Goal: Navigation & Orientation: Find specific page/section

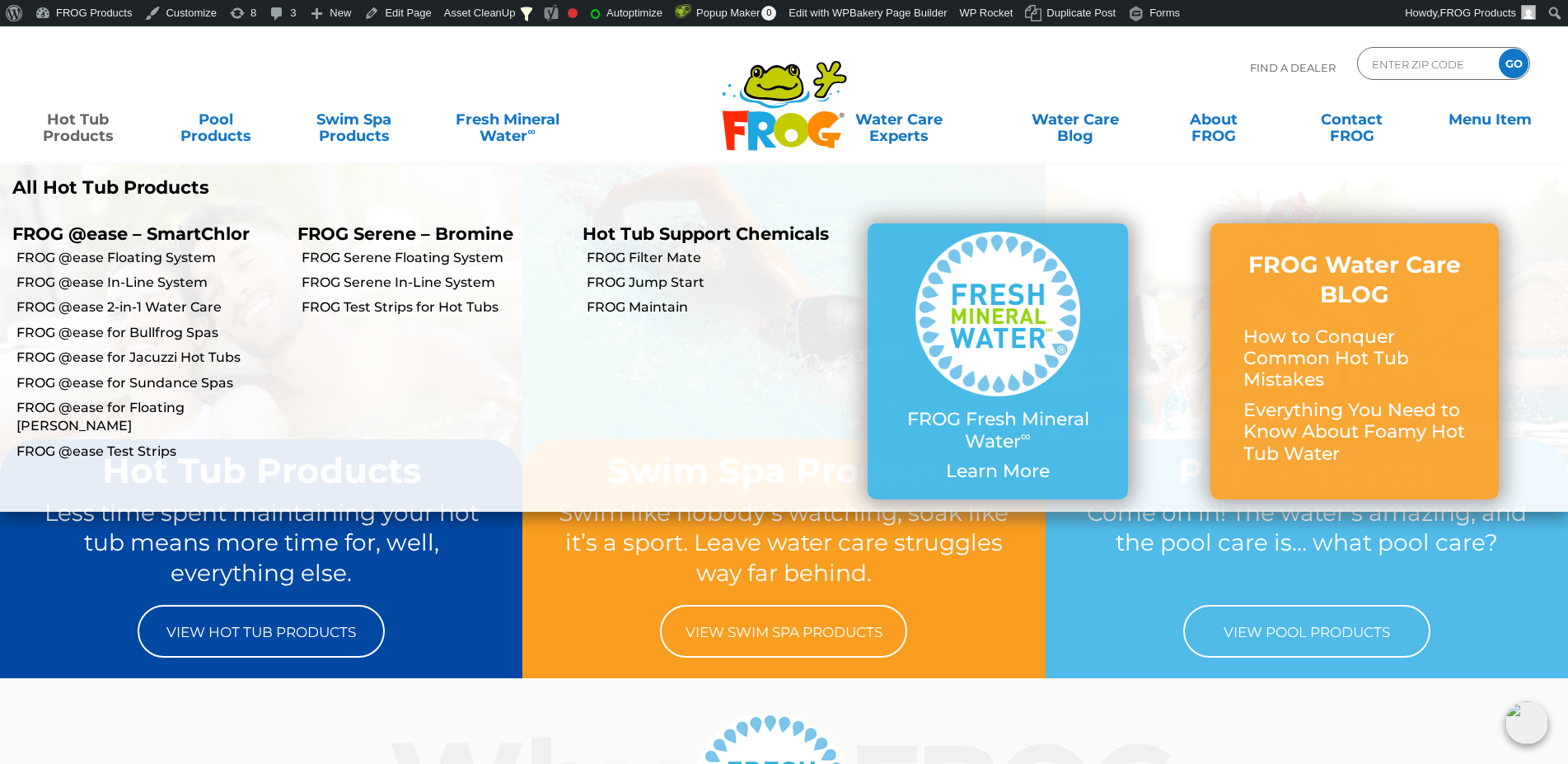
click at [63, 133] on link "Hot Tub Products" at bounding box center [78, 119] width 122 height 33
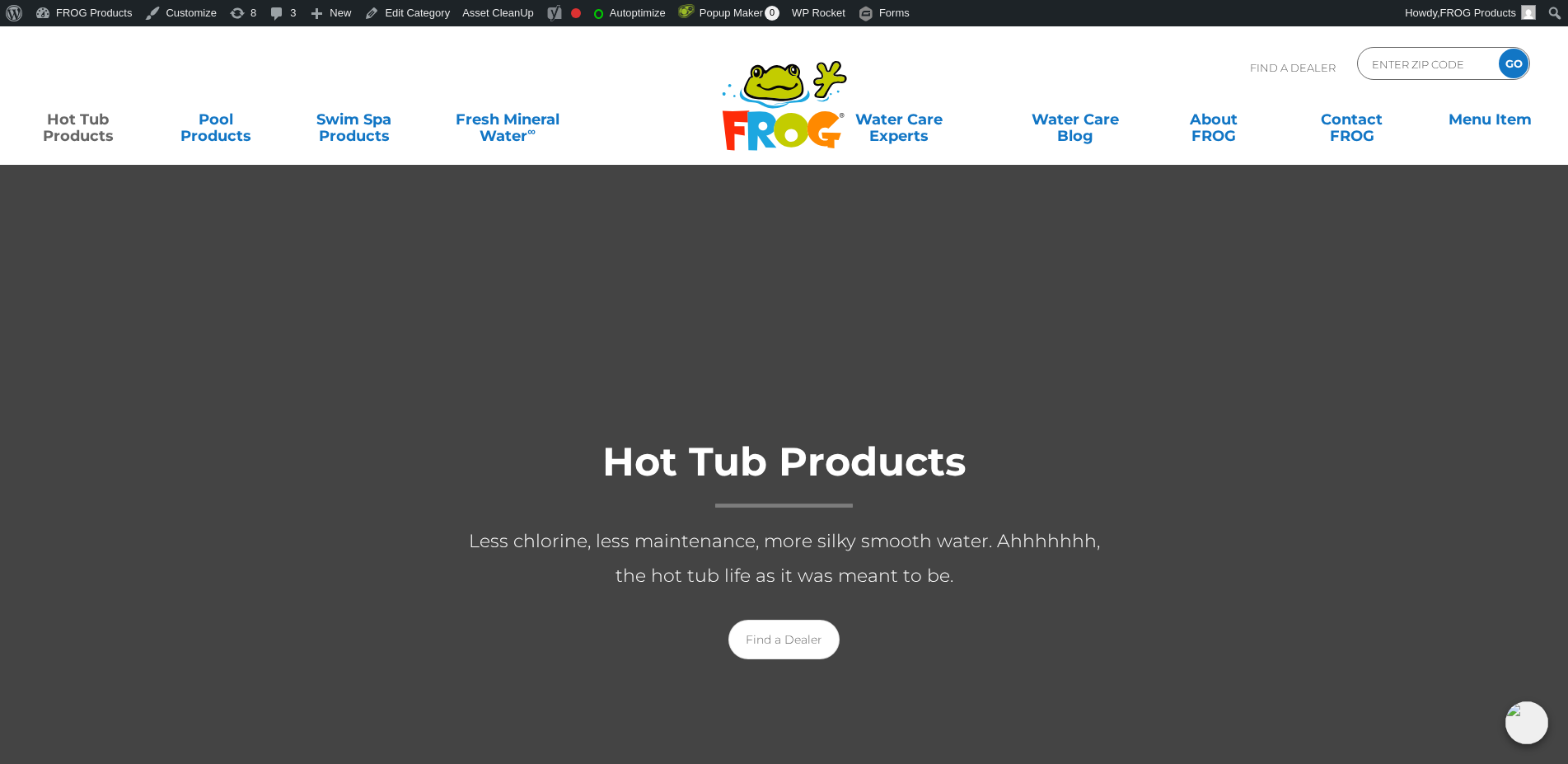
click at [8, 503] on div "Hot Tub Products Less chlorine, less maintenance, more silky smooth water. Ahhh…" at bounding box center [784, 544] width 1568 height 266
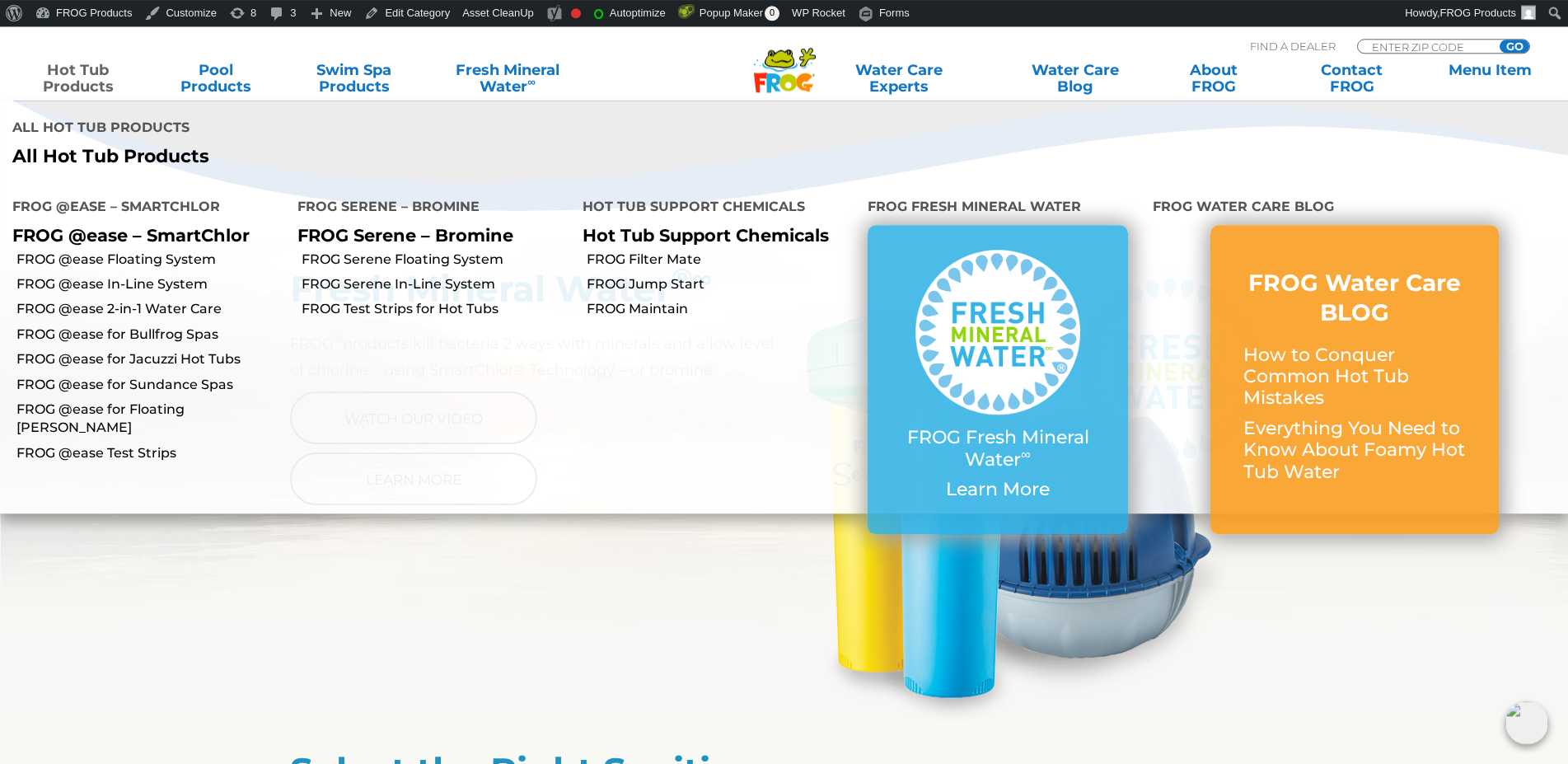
scroll to position [742, 0]
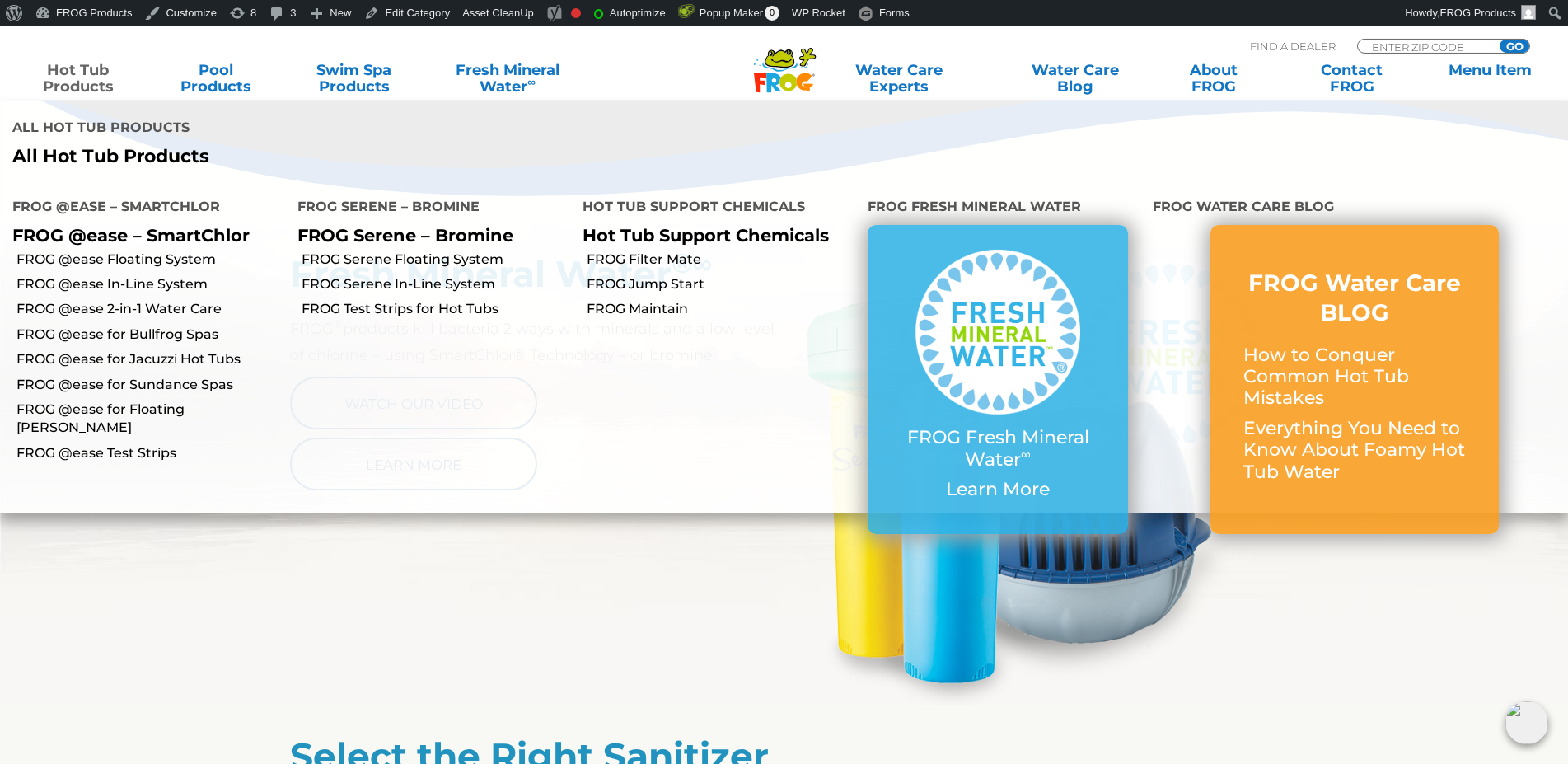
click at [263, 642] on section "Fresh Mineral Water ® ∞ FROG ® products kill bacteria 2 ways with minerals and …" at bounding box center [784, 464] width 1568 height 482
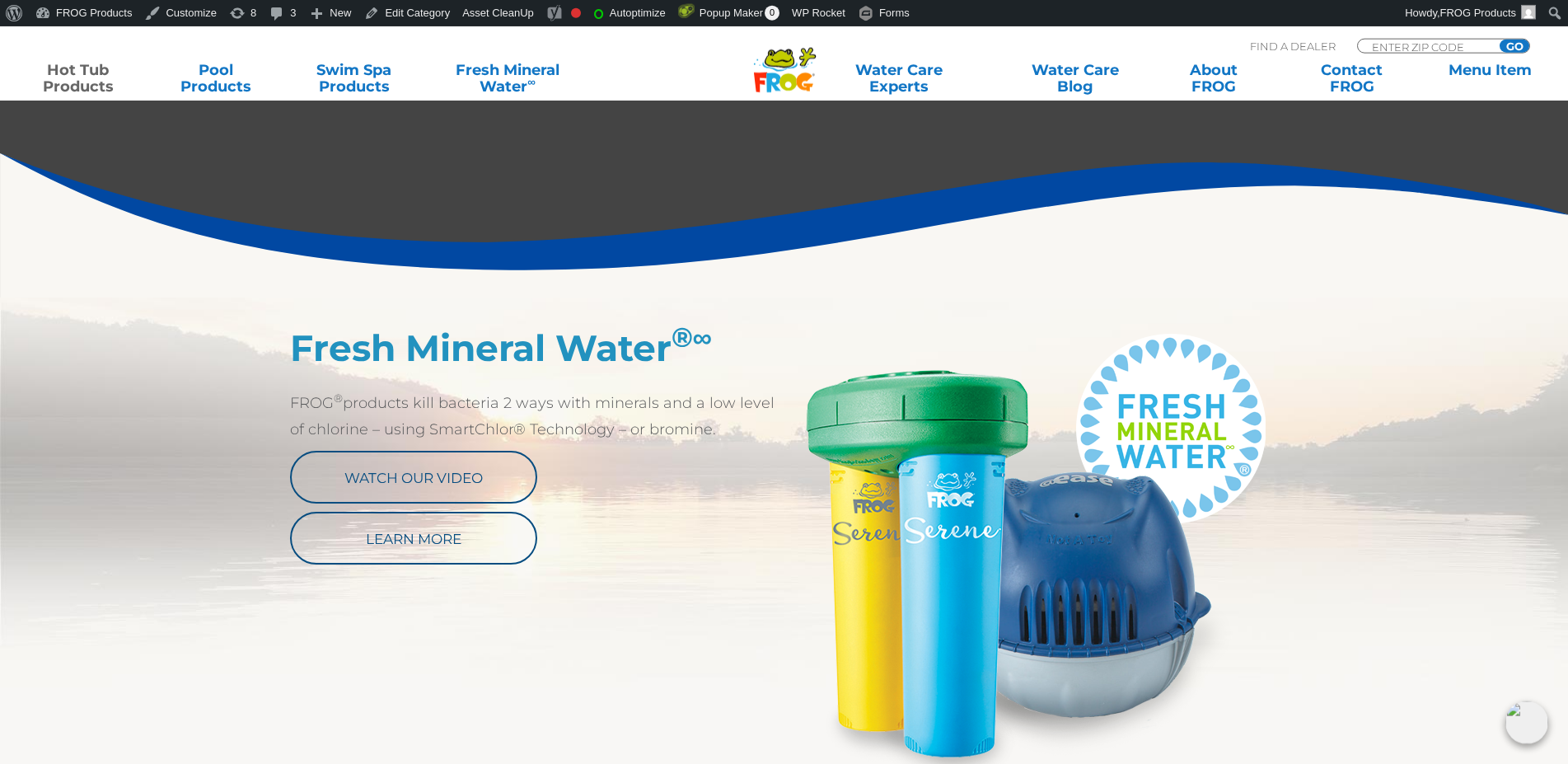
scroll to position [664, 0]
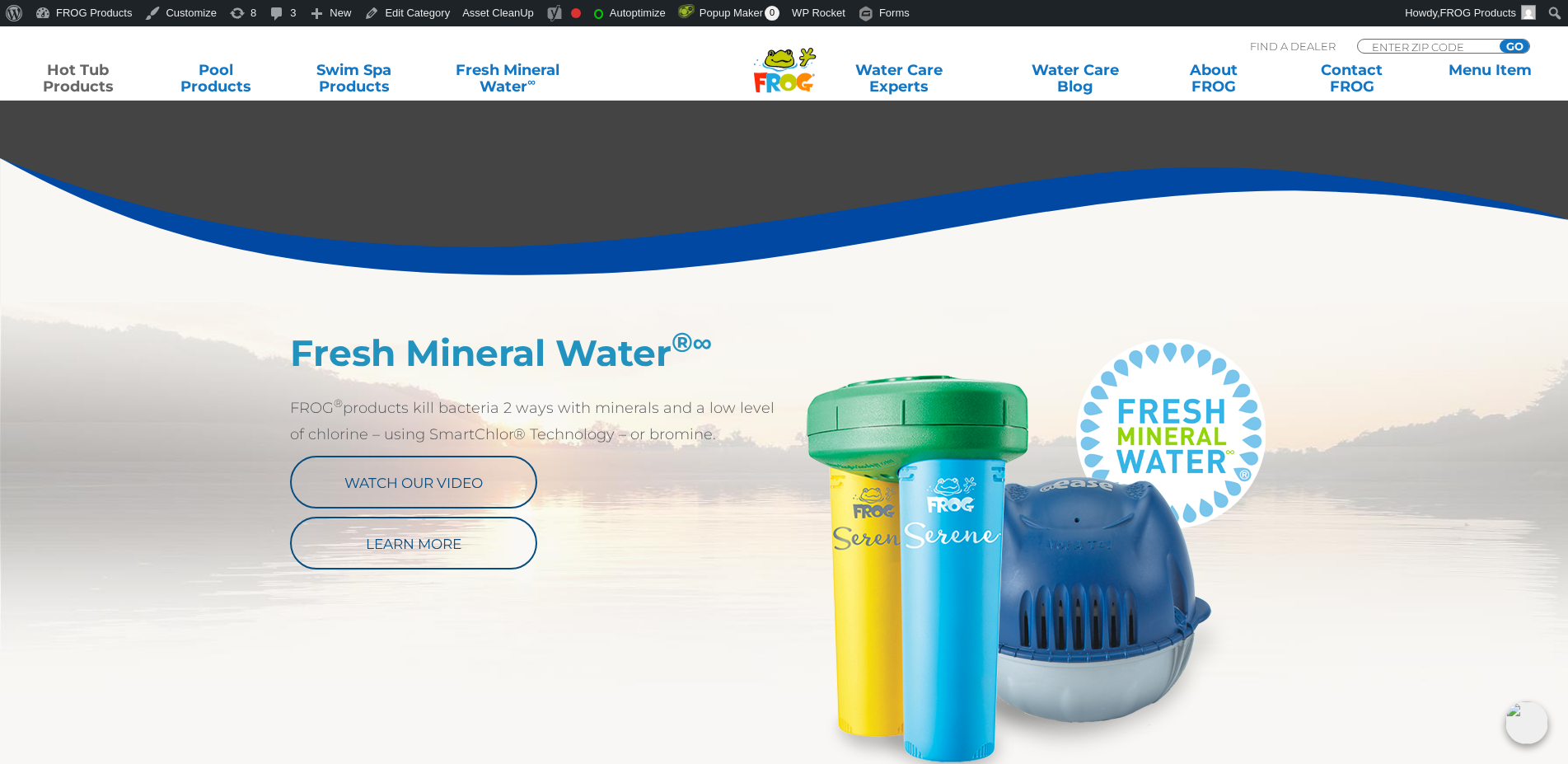
click at [263, 642] on section "Fresh Mineral Water ® ∞ FROG ® products kill bacteria 2 ways with minerals and …" at bounding box center [784, 543] width 1568 height 482
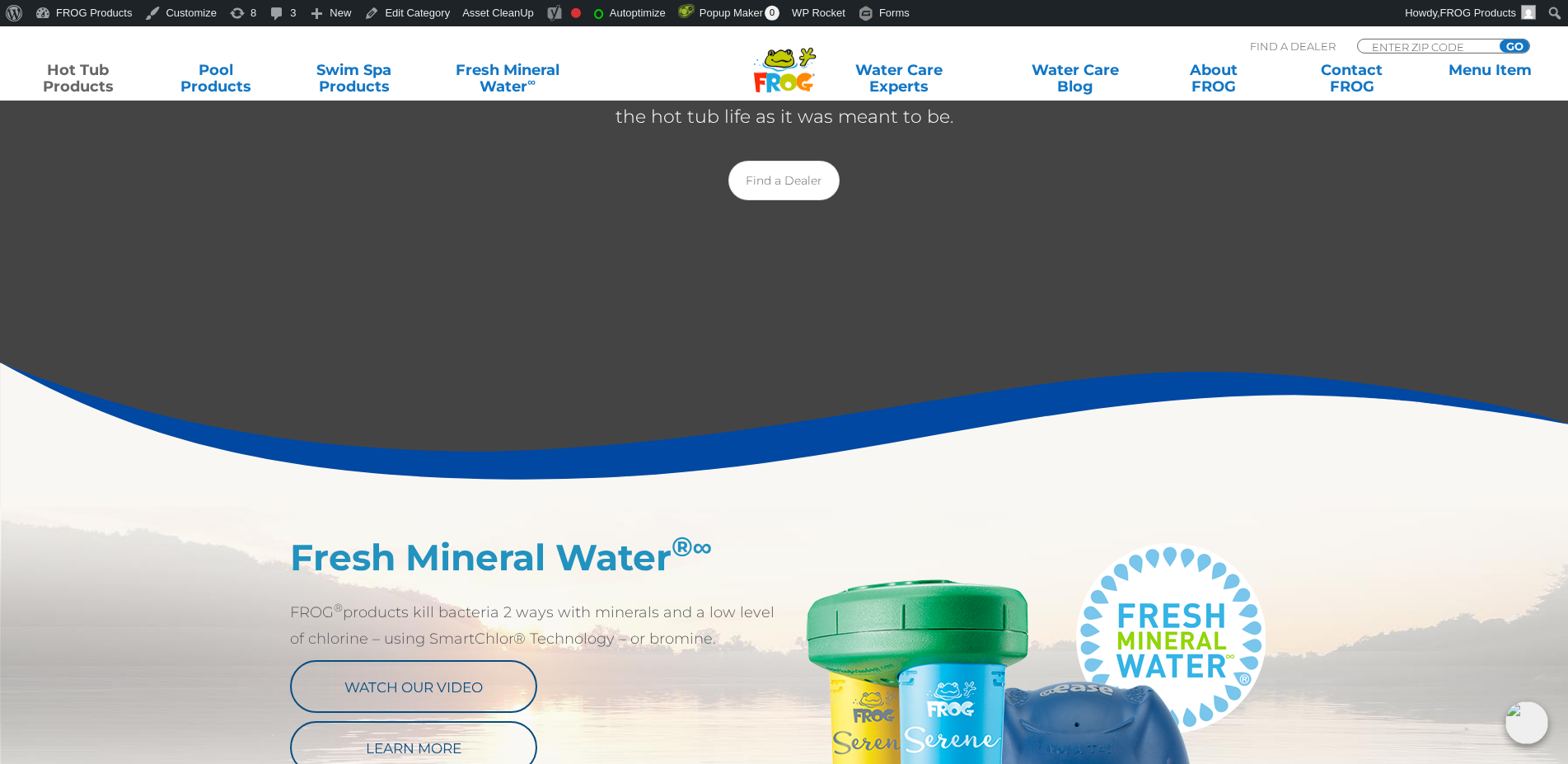
scroll to position [452, 0]
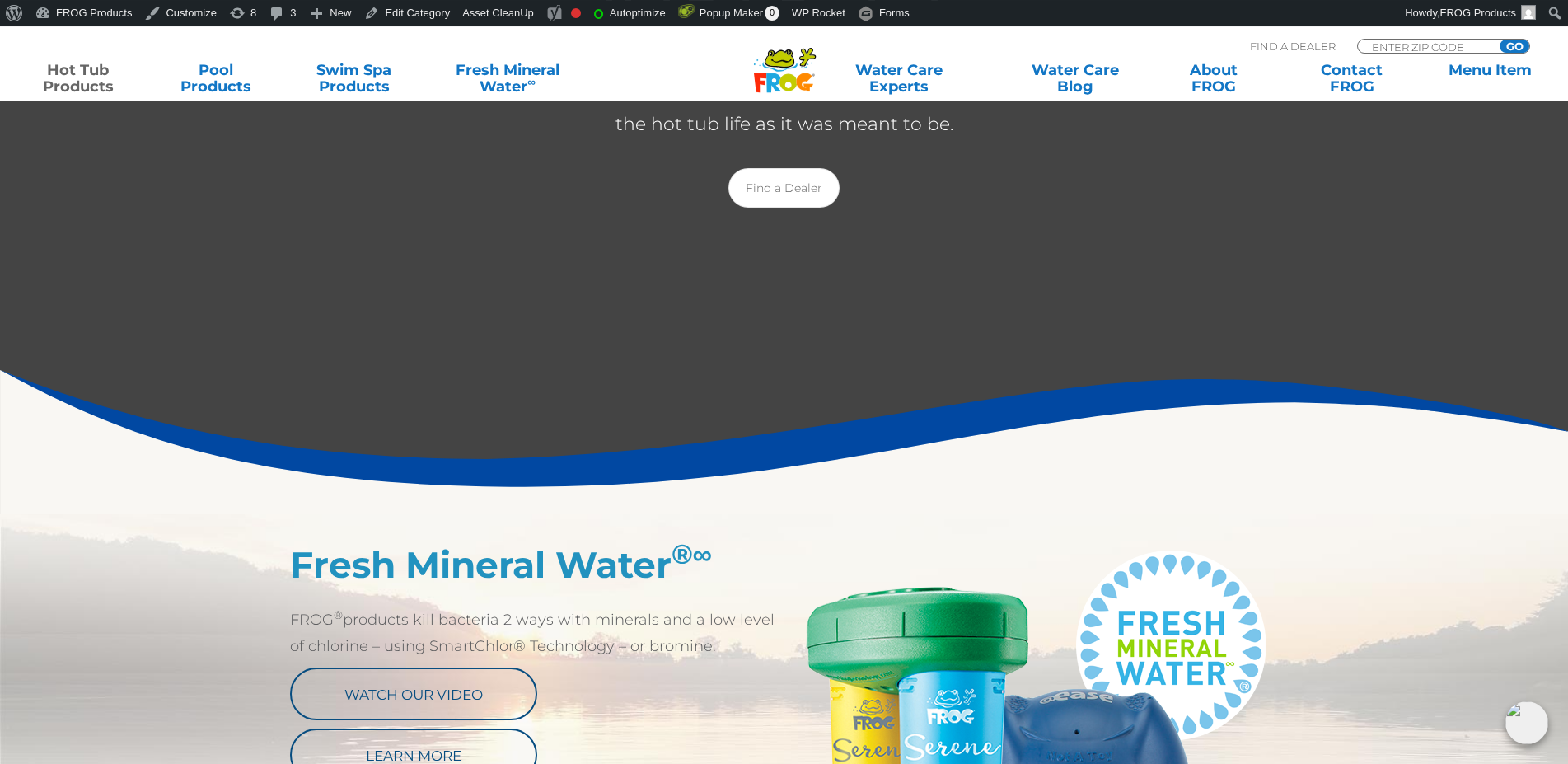
click at [1002, 485] on div at bounding box center [784, 113] width 1568 height 802
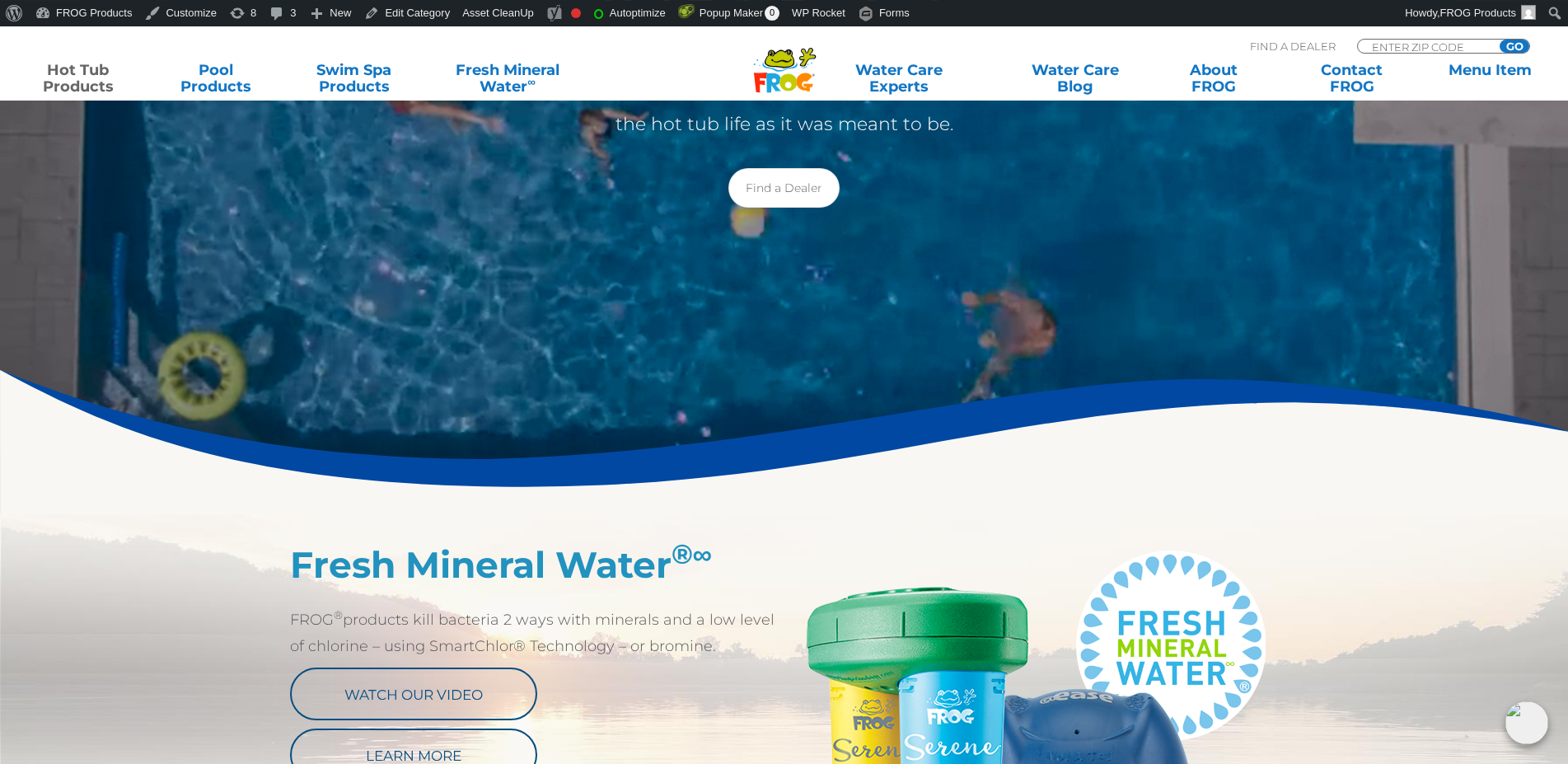
click at [1077, 402] on div at bounding box center [784, 113] width 1568 height 802
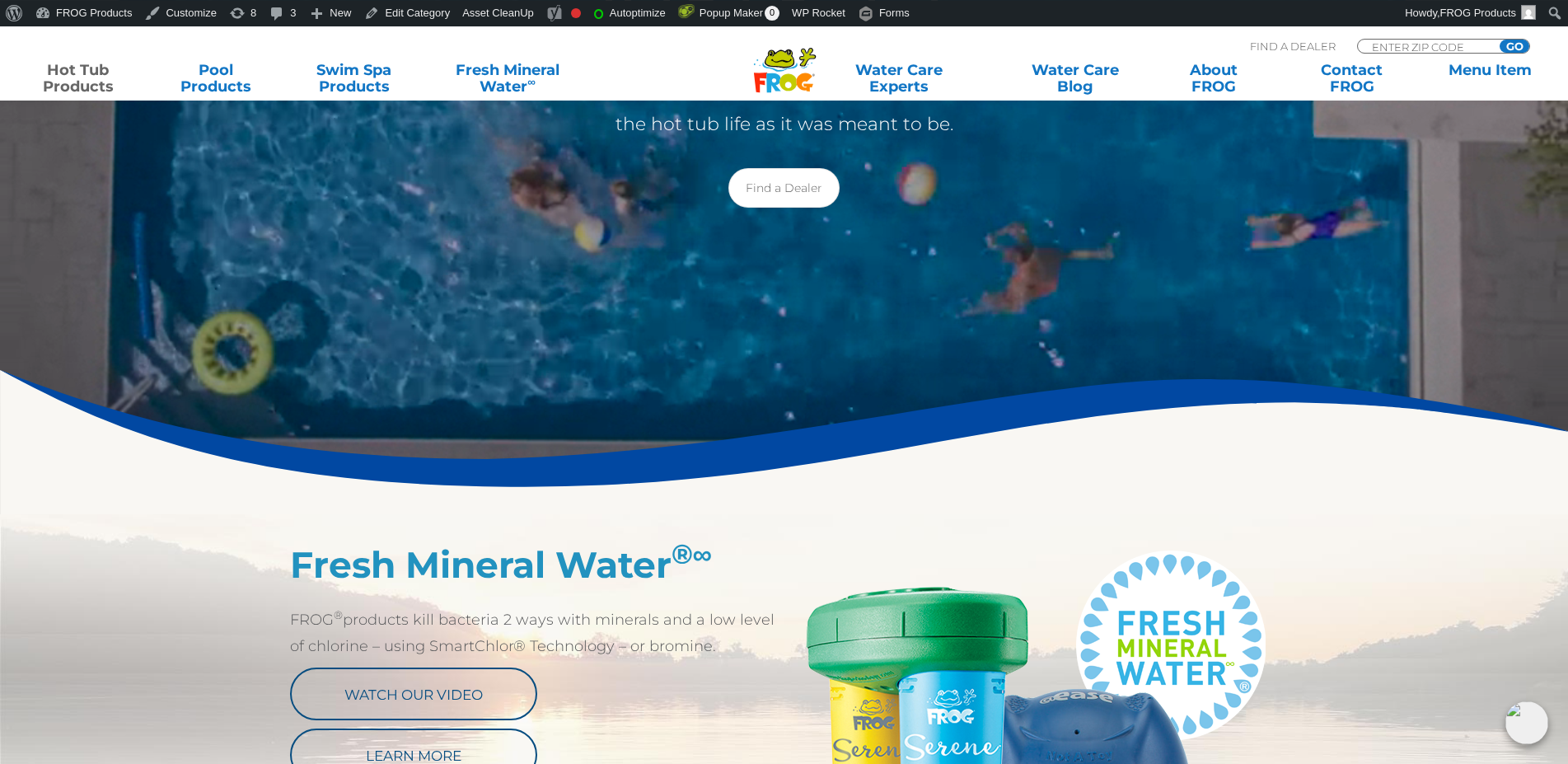
click at [690, 370] on div at bounding box center [784, 113] width 1568 height 802
click at [197, 86] on link "Pool Products" at bounding box center [216, 78] width 122 height 33
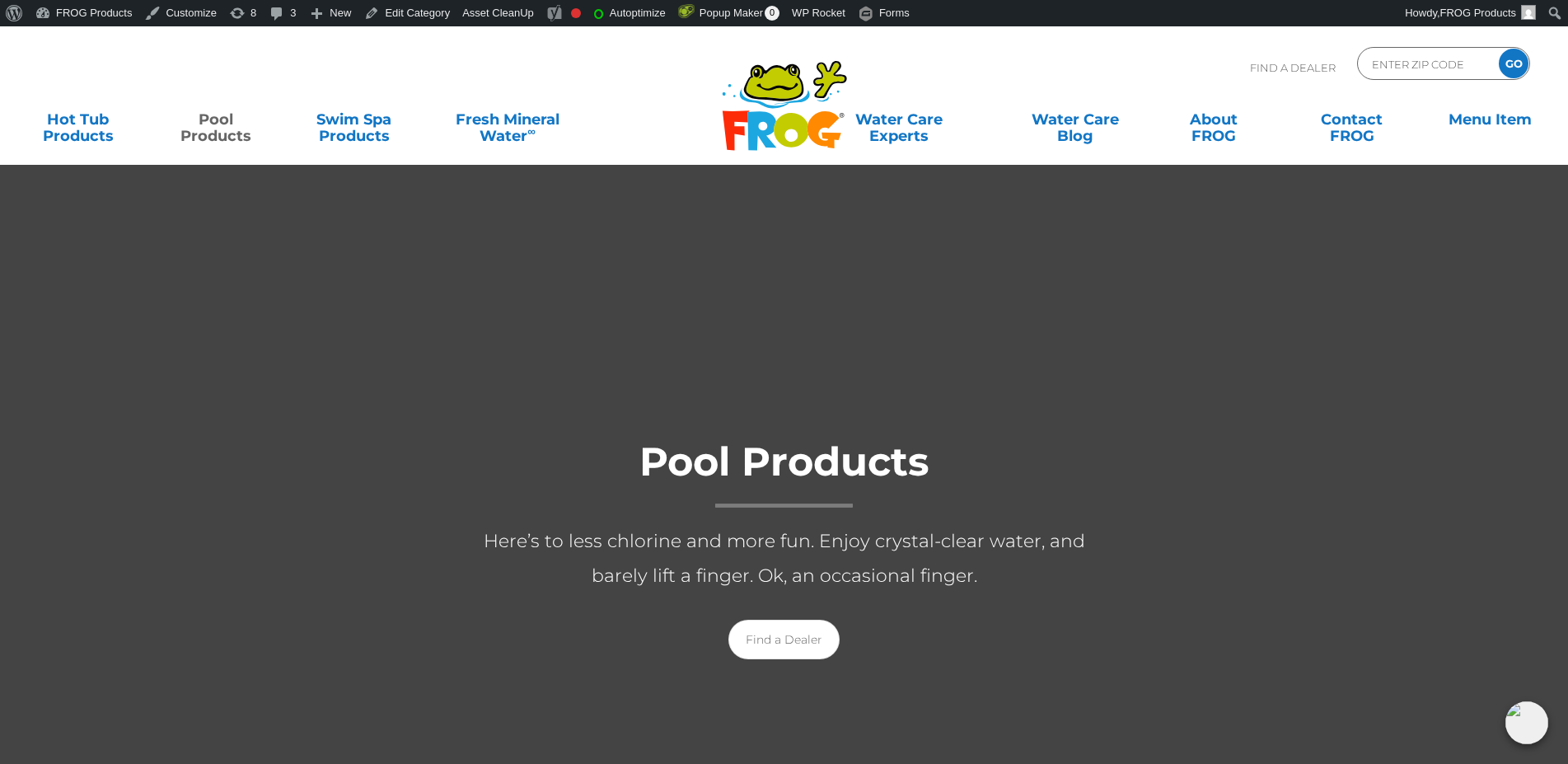
click at [491, 75] on div "Find A Dealer ENTER ZIP CODE GO" at bounding box center [784, 74] width 1535 height 56
